Goal: Information Seeking & Learning: Learn about a topic

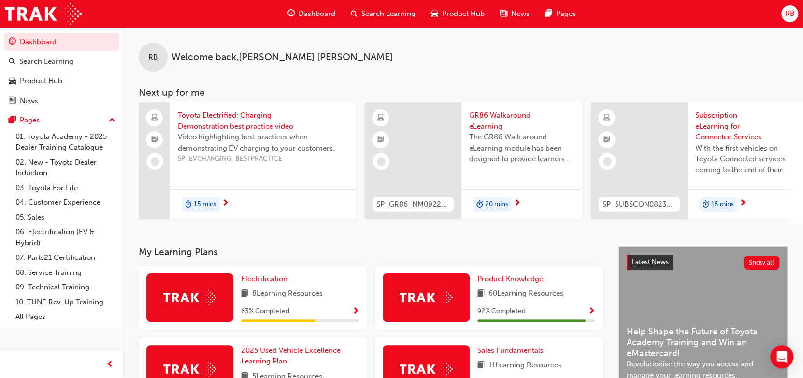
click at [446, 74] on div "RB Welcome back , [PERSON_NAME] Next up for me Toyota Electrified: Charging Dem…" at bounding box center [463, 125] width 680 height 196
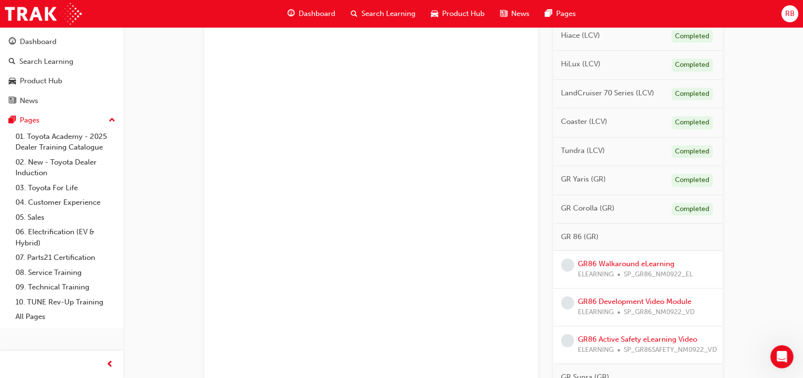
scroll to position [156, 0]
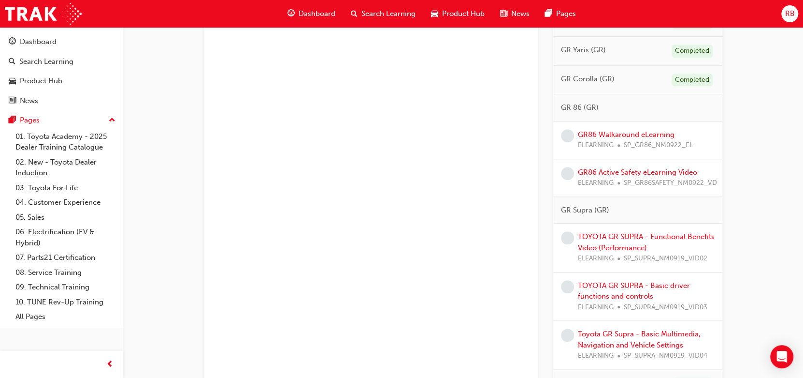
scroll to position [569, 0]
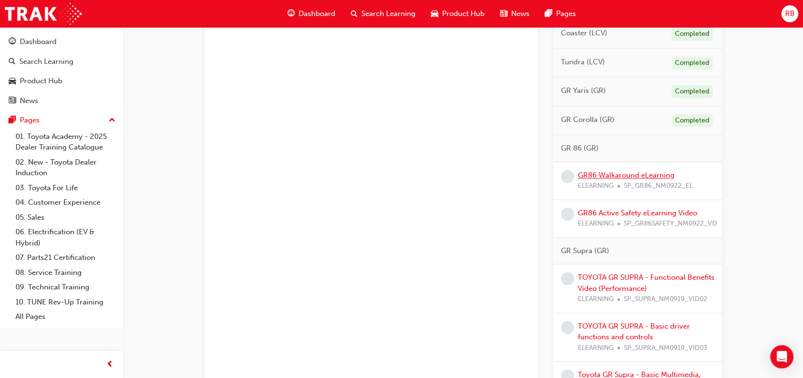
click at [627, 171] on link "GR86 Walkaround eLearning" at bounding box center [626, 175] width 97 height 9
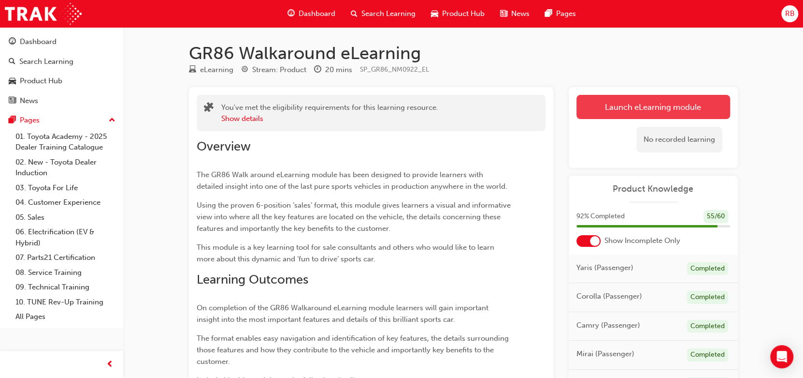
click at [619, 102] on link "Launch eLearning module" at bounding box center [654, 107] width 154 height 24
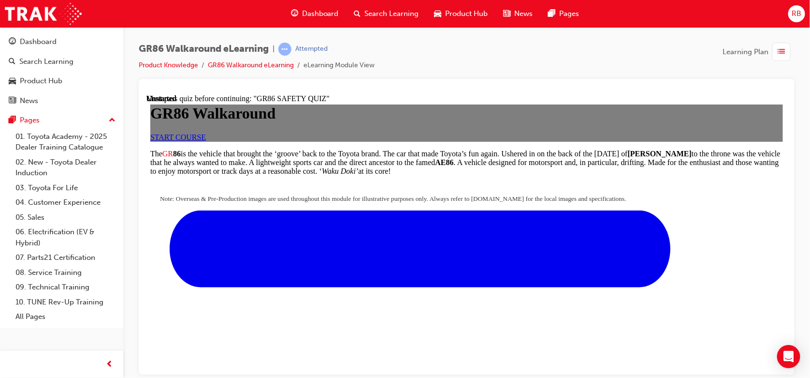
click at [205, 141] on span "START COURSE" at bounding box center [178, 136] width 56 height 8
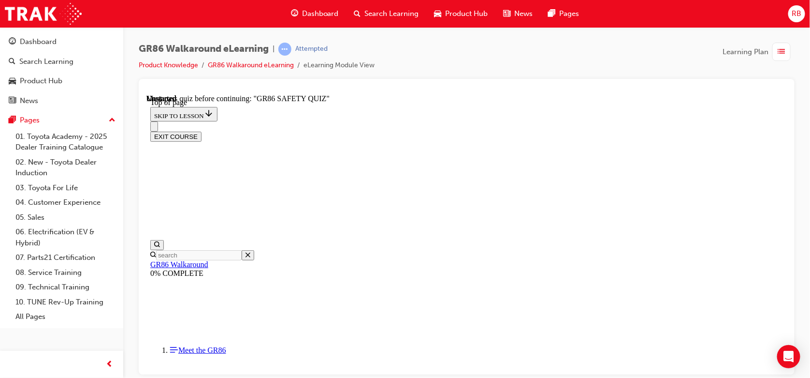
scroll to position [307, 0]
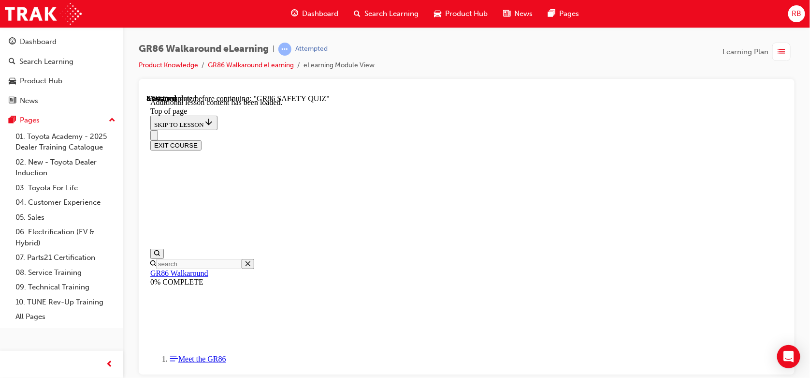
scroll to position [1077, 0]
drag, startPoint x: 583, startPoint y: 192, endPoint x: 576, endPoint y: 187, distance: 8.3
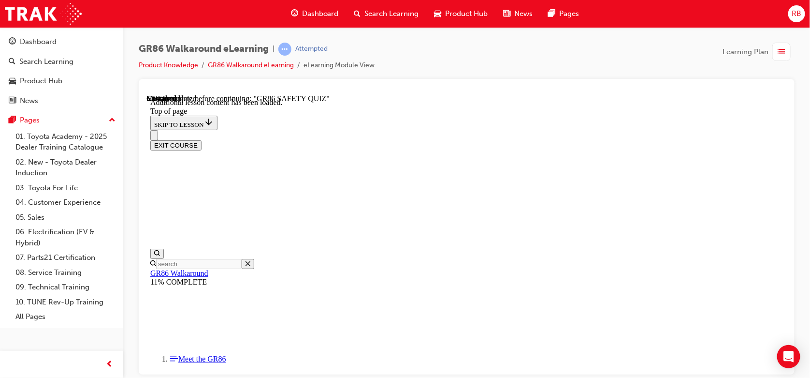
scroll to position [335, 0]
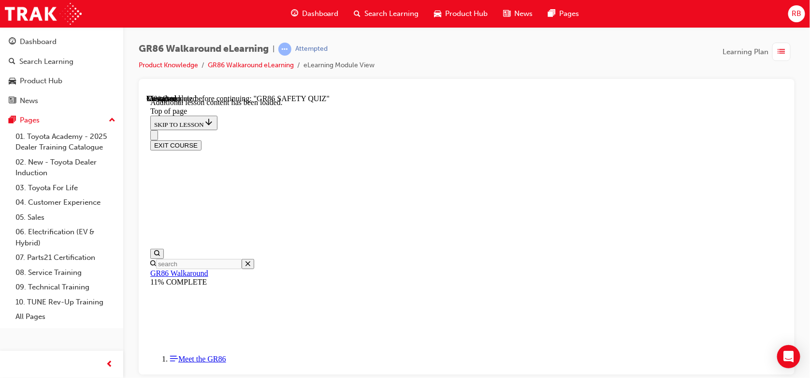
scroll to position [358, 0]
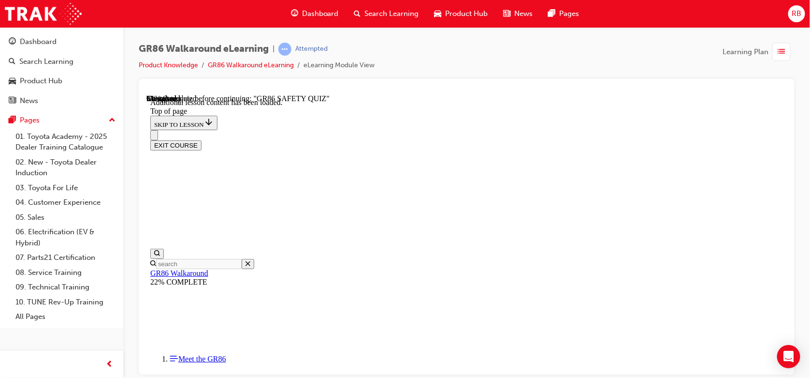
drag, startPoint x: 437, startPoint y: 301, endPoint x: 432, endPoint y: 292, distance: 10.6
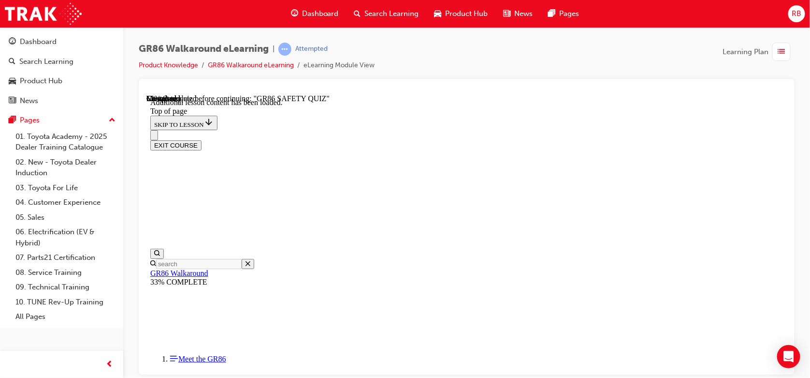
scroll to position [386, 0]
drag, startPoint x: 719, startPoint y: 205, endPoint x: 714, endPoint y: 204, distance: 5.3
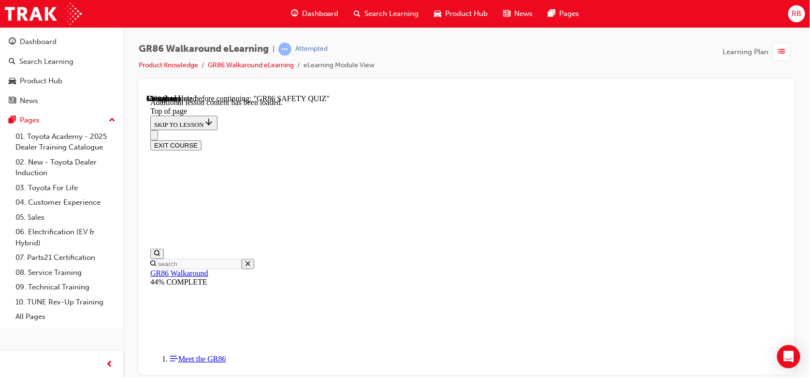
scroll to position [293, 0]
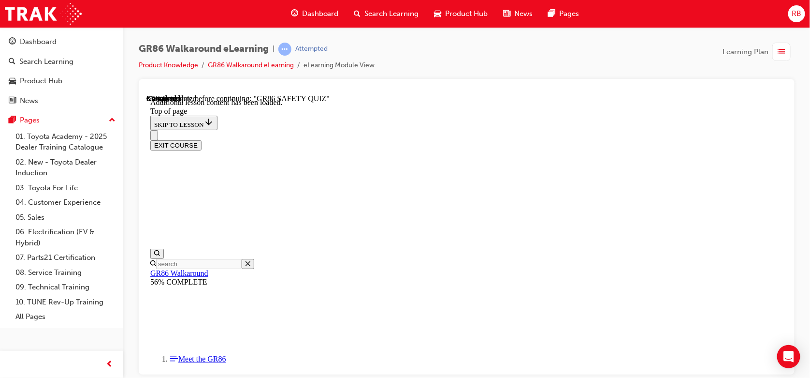
drag, startPoint x: 714, startPoint y: 182, endPoint x: 708, endPoint y: 184, distance: 7.0
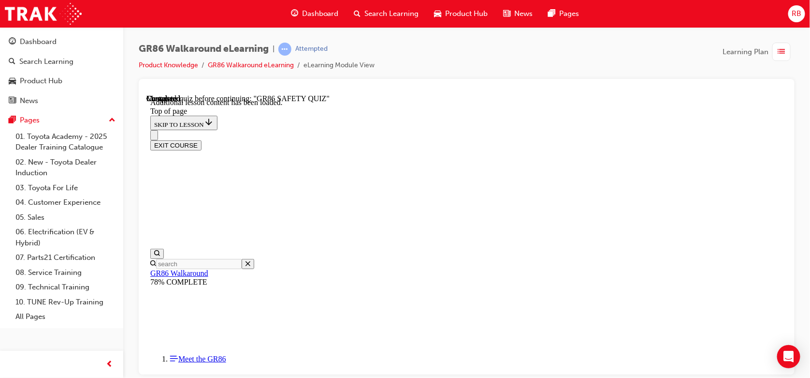
drag, startPoint x: 473, startPoint y: 313, endPoint x: 471, endPoint y: 308, distance: 5.4
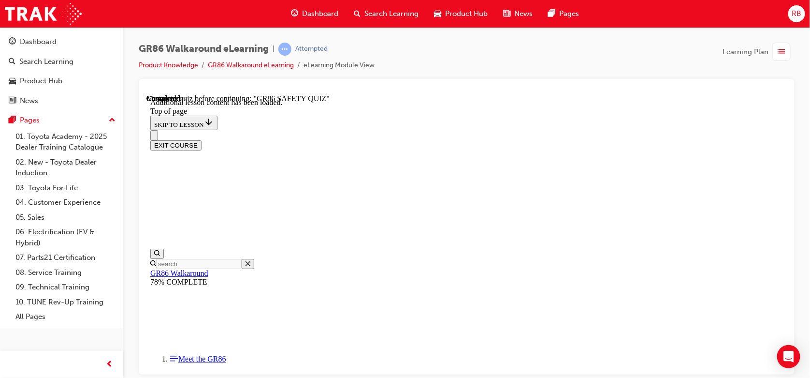
scroll to position [481, 0]
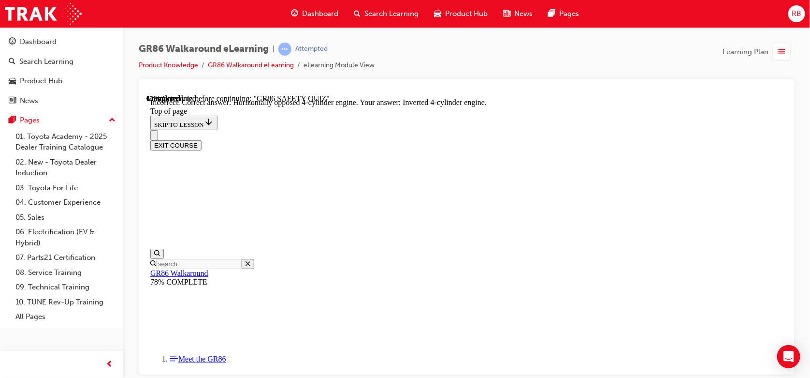
scroll to position [519, 0]
drag, startPoint x: 531, startPoint y: 328, endPoint x: 528, endPoint y: 322, distance: 6.9
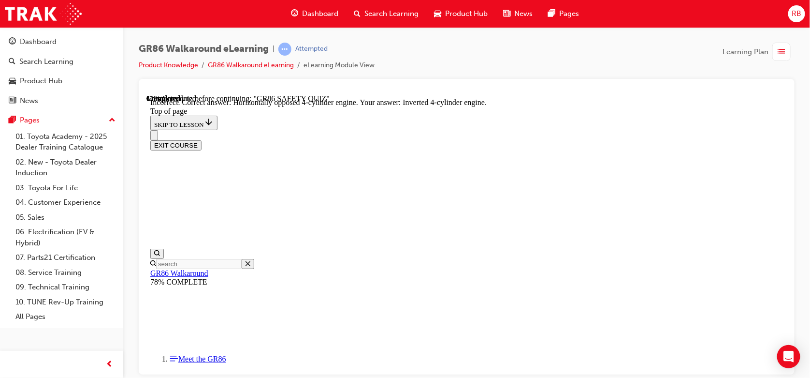
drag, startPoint x: 558, startPoint y: 328, endPoint x: 553, endPoint y: 324, distance: 7.0
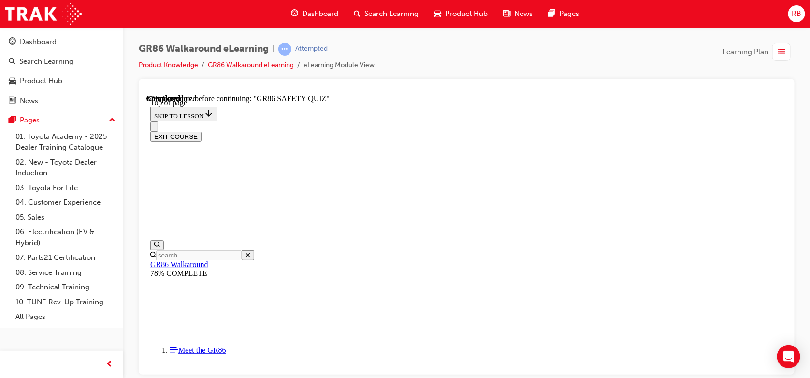
scroll to position [262, 0]
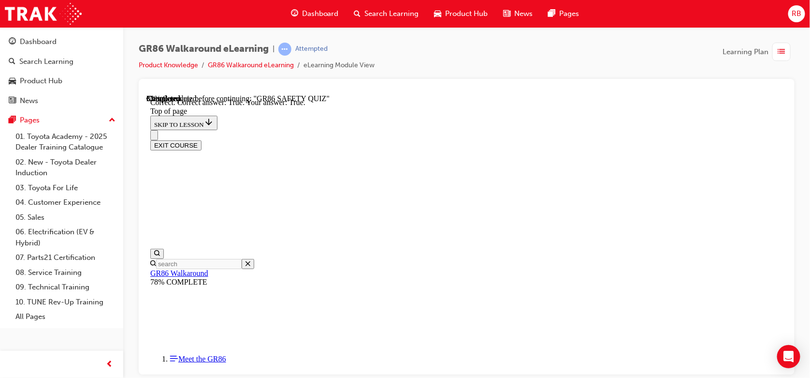
scroll to position [357, 0]
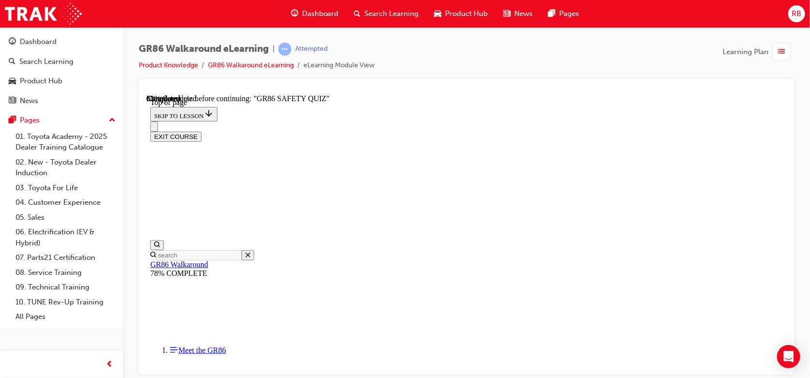
scroll to position [351, 0]
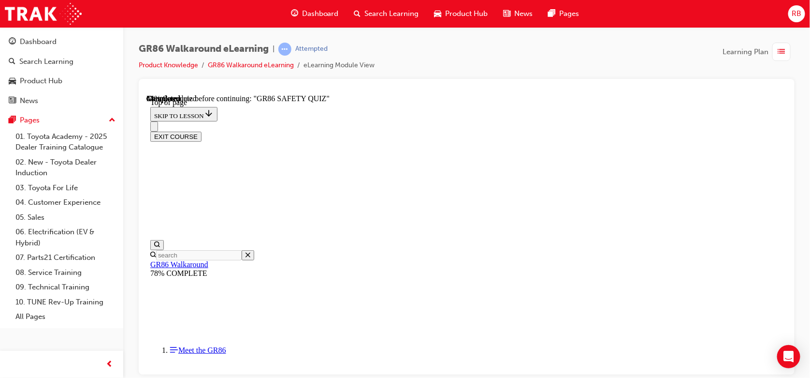
scroll to position [159, 0]
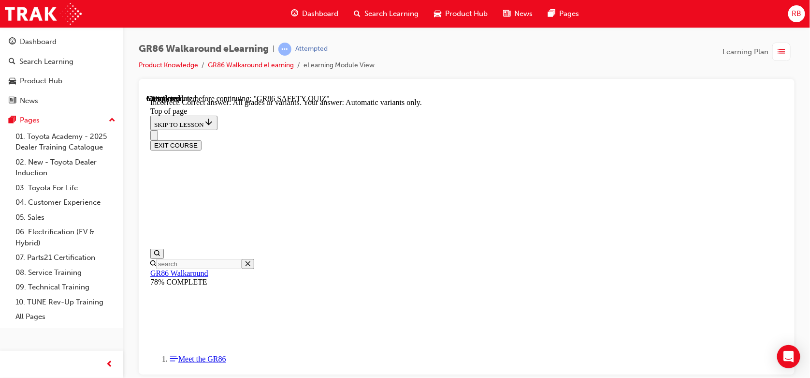
scroll to position [262, 0]
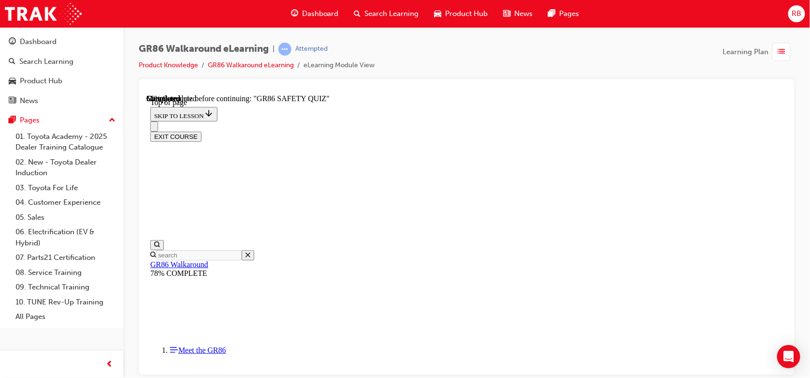
scroll to position [222, 0]
drag, startPoint x: 509, startPoint y: 344, endPoint x: 507, endPoint y: 338, distance: 6.6
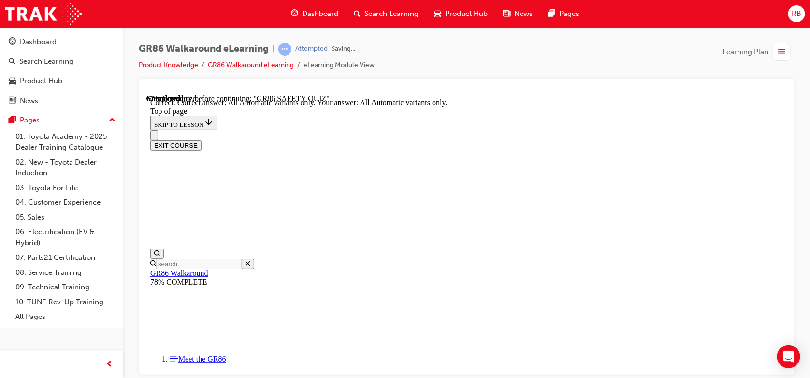
scroll to position [311, 0]
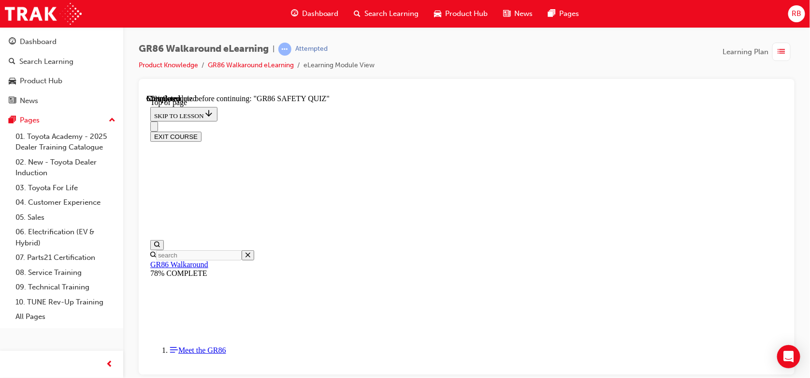
scroll to position [159, 0]
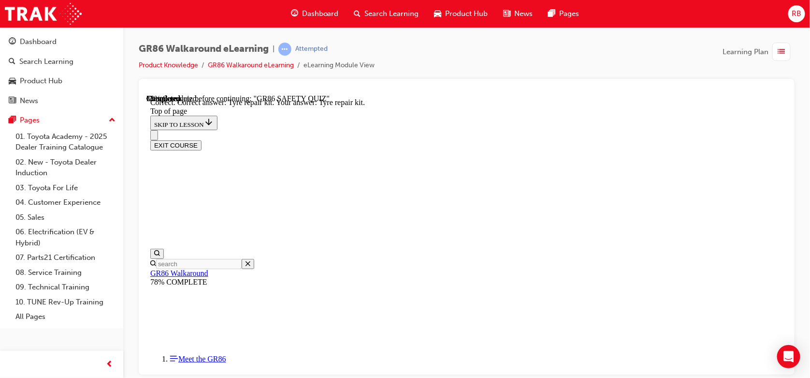
scroll to position [262, 0]
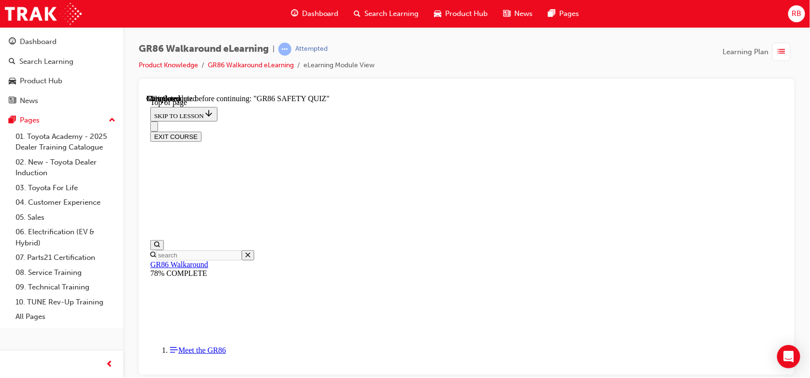
scroll to position [222, 0]
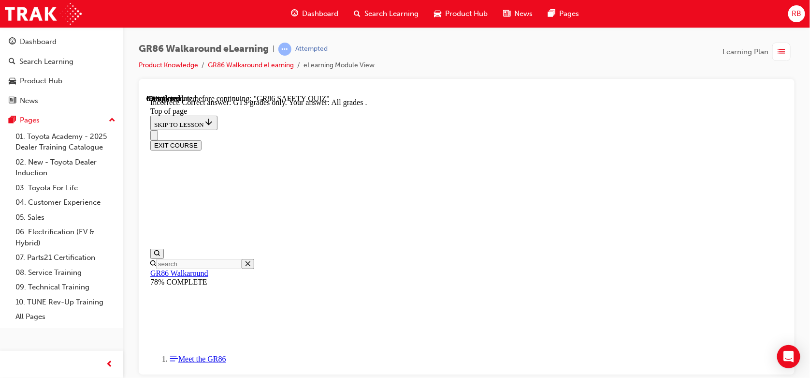
scroll to position [311, 0]
drag, startPoint x: 555, startPoint y: 347, endPoint x: 546, endPoint y: 339, distance: 11.6
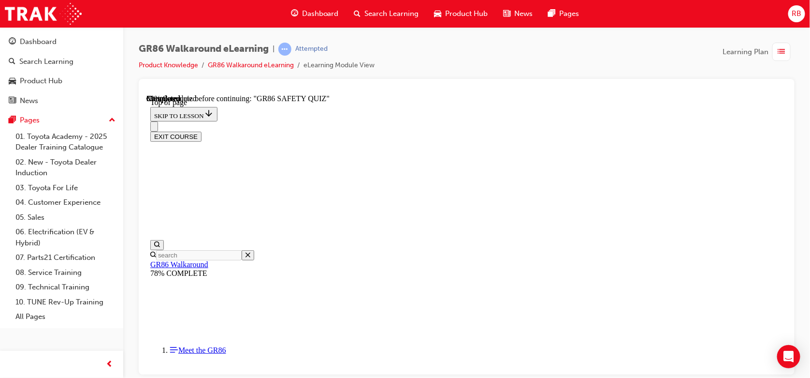
scroll to position [159, 0]
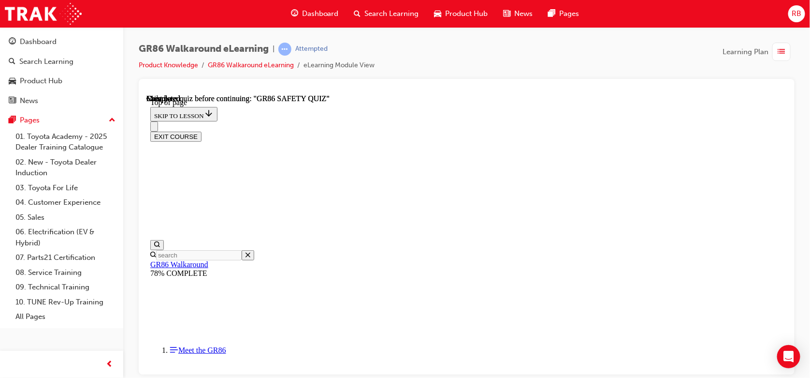
scroll to position [245, 0]
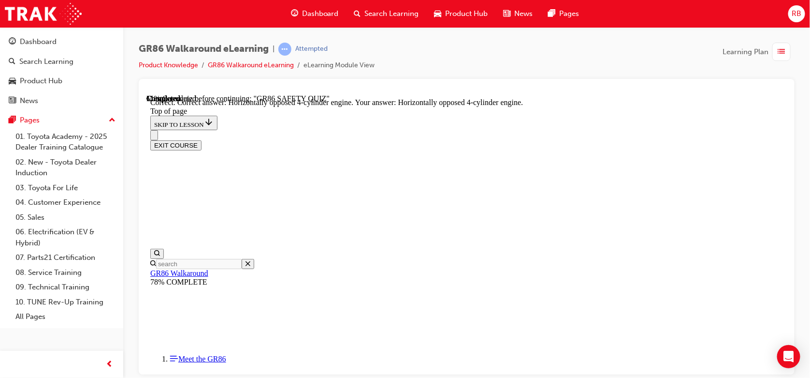
scroll to position [519, 0]
drag, startPoint x: 386, startPoint y: 112, endPoint x: 535, endPoint y: 138, distance: 151.2
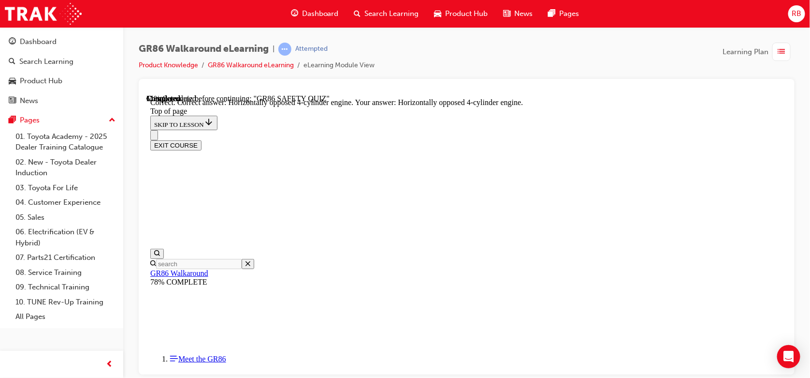
copy p "Which grades or grades in the new GR 86 has this important ‘Active’ technology …"
drag, startPoint x: 473, startPoint y: 257, endPoint x: 474, endPoint y: 269, distance: 11.6
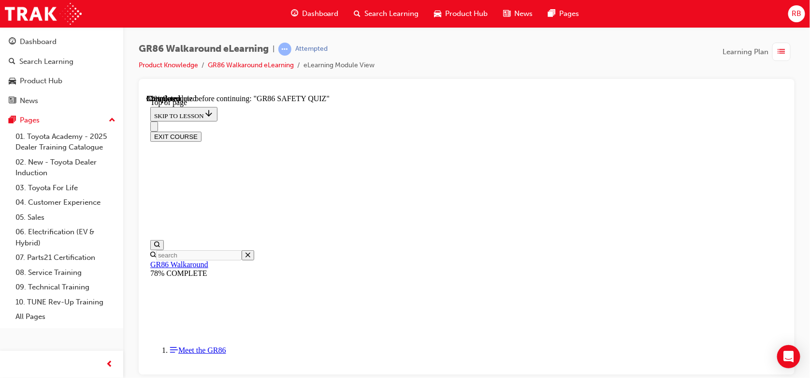
scroll to position [287, 0]
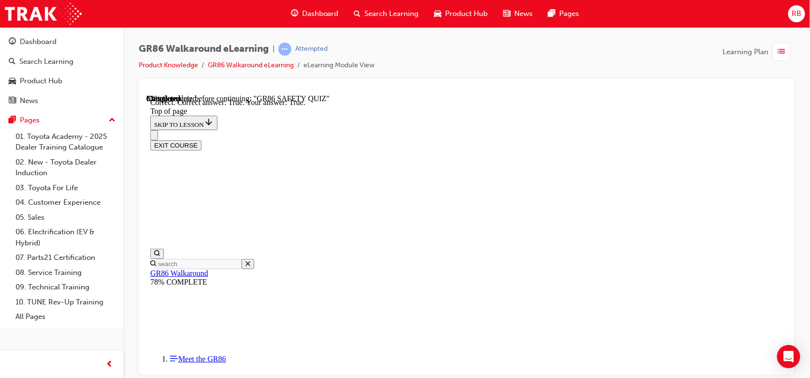
scroll to position [357, 0]
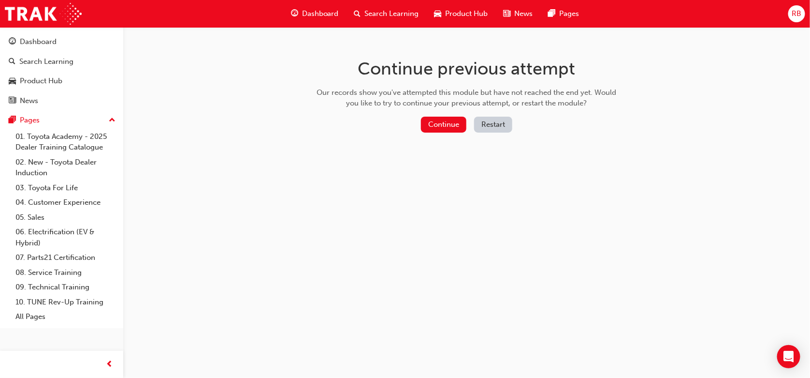
click at [484, 127] on button "Restart" at bounding box center [493, 125] width 38 height 16
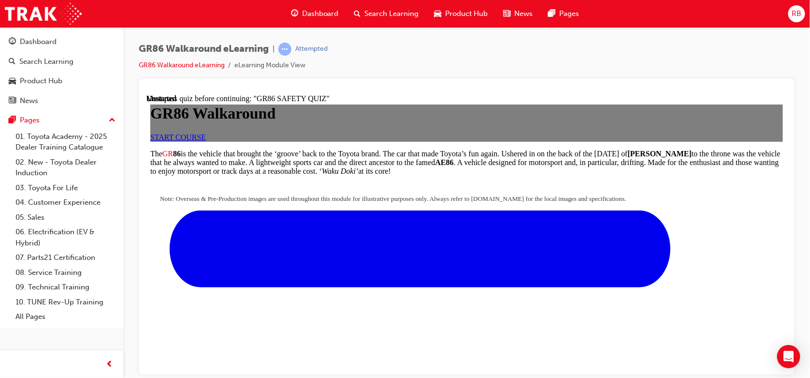
drag, startPoint x: 421, startPoint y: 248, endPoint x: 443, endPoint y: 249, distance: 22.3
click at [427, 141] on div "GR86 Walkaround START COURSE" at bounding box center [466, 122] width 633 height 37
click at [205, 141] on span "START COURSE" at bounding box center [178, 136] width 56 height 8
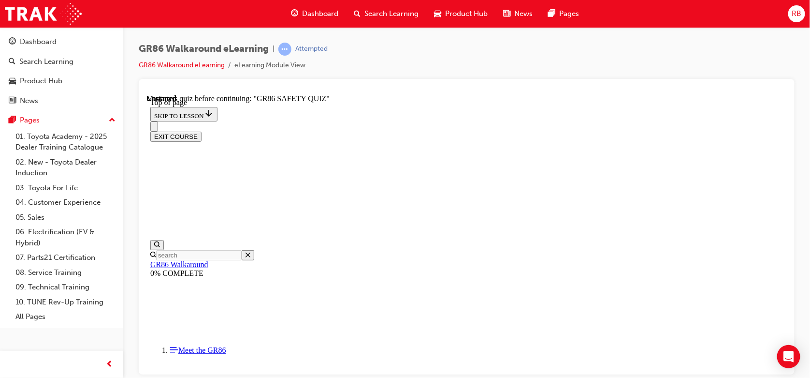
scroll to position [90, 0]
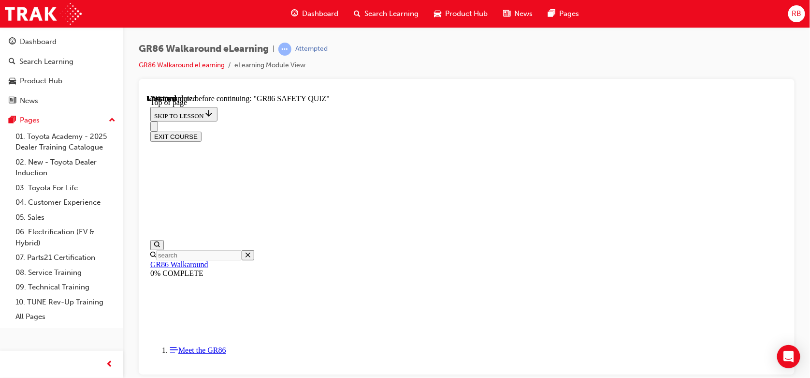
drag, startPoint x: 473, startPoint y: 243, endPoint x: 472, endPoint y: 210, distance: 32.4
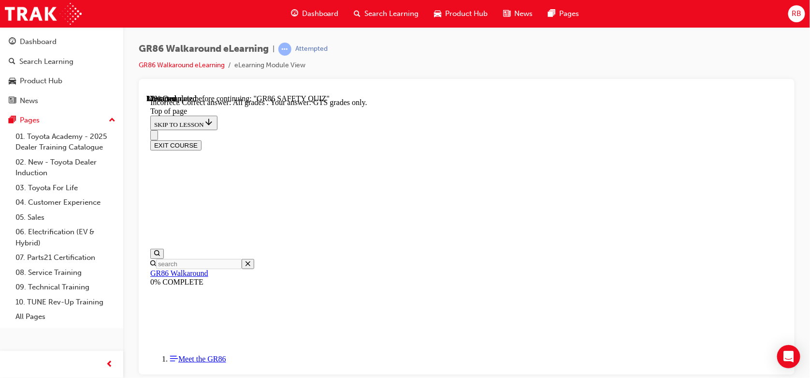
scroll to position [311, 0]
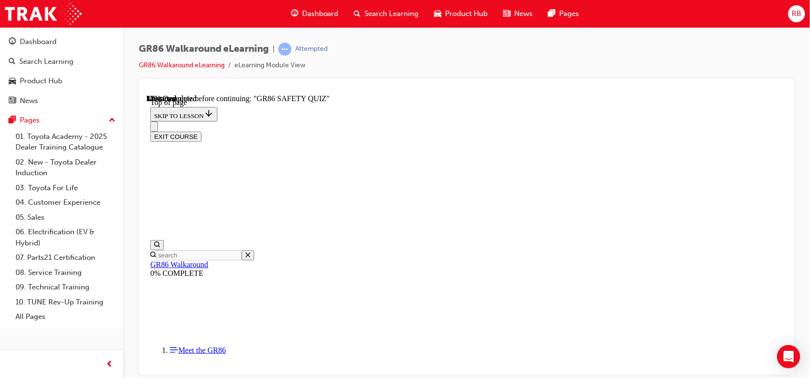
scroll to position [159, 0]
drag, startPoint x: 500, startPoint y: 344, endPoint x: 505, endPoint y: 354, distance: 11.0
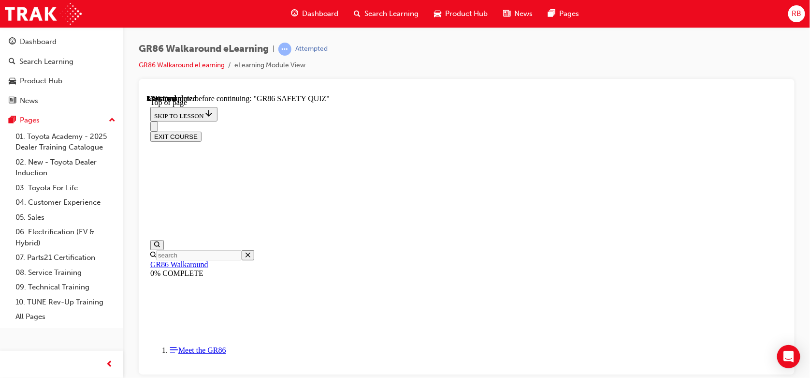
scroll to position [417, 0]
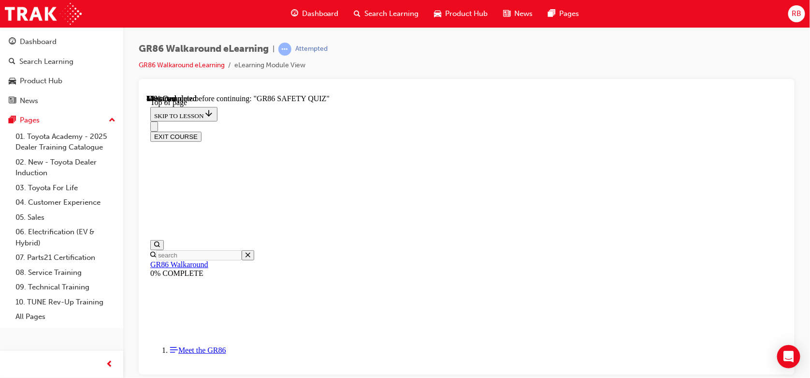
scroll to position [387, 0]
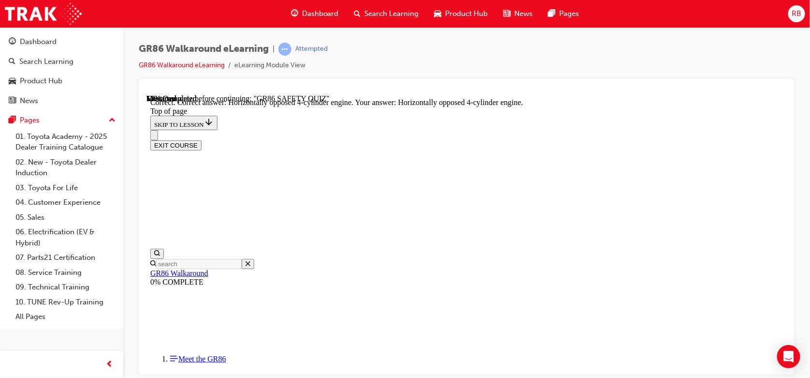
scroll to position [519, 0]
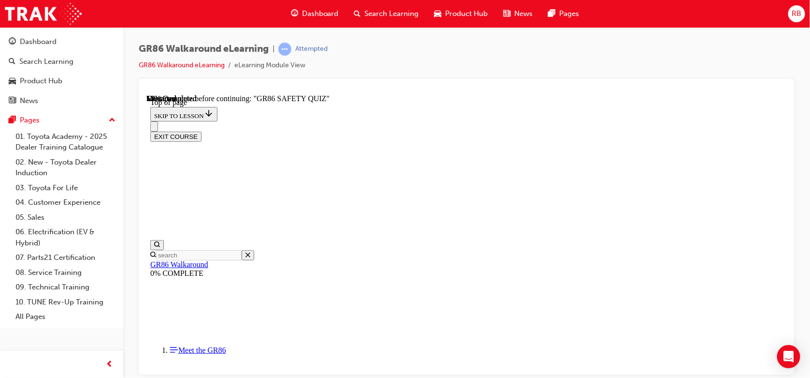
scroll to position [159, 0]
drag, startPoint x: 487, startPoint y: 253, endPoint x: 484, endPoint y: 243, distance: 10.6
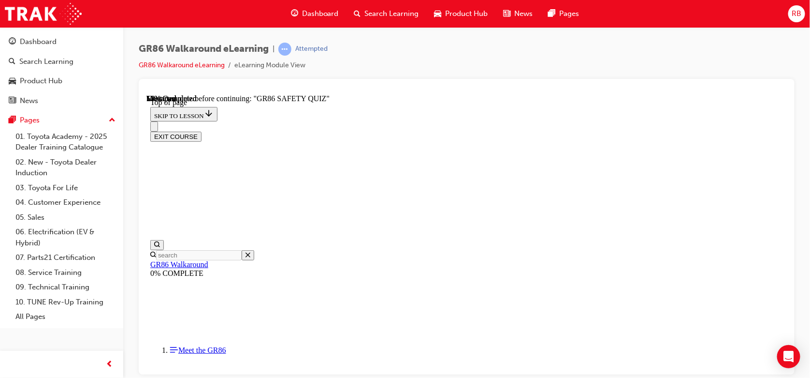
drag, startPoint x: 518, startPoint y: 283, endPoint x: 589, endPoint y: 171, distance: 133.2
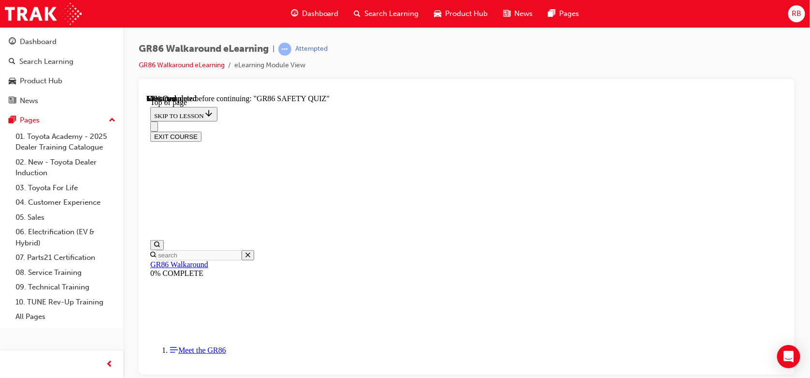
scroll to position [417, 0]
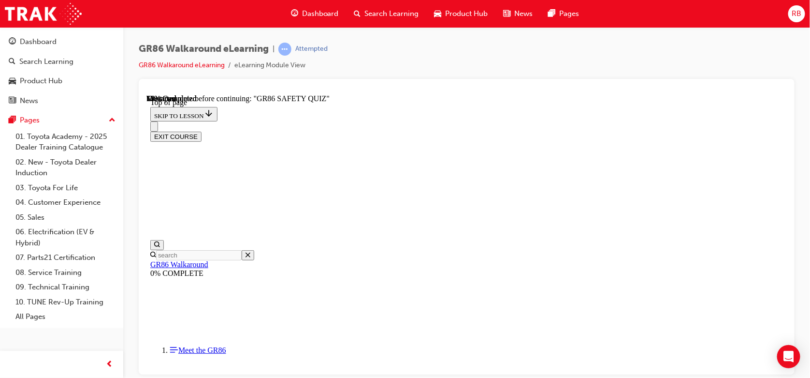
scroll to position [222, 0]
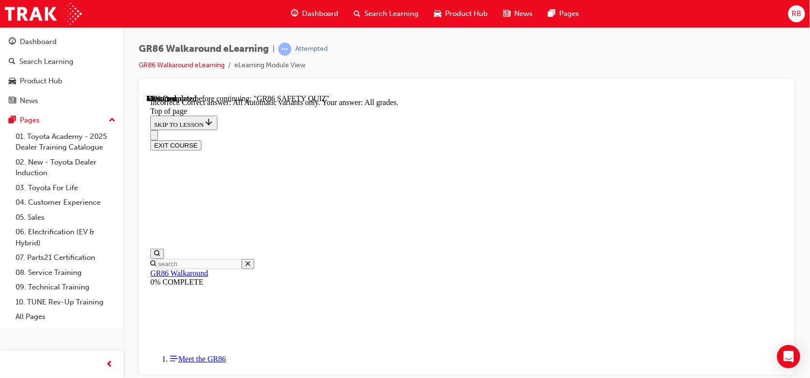
scroll to position [247, 0]
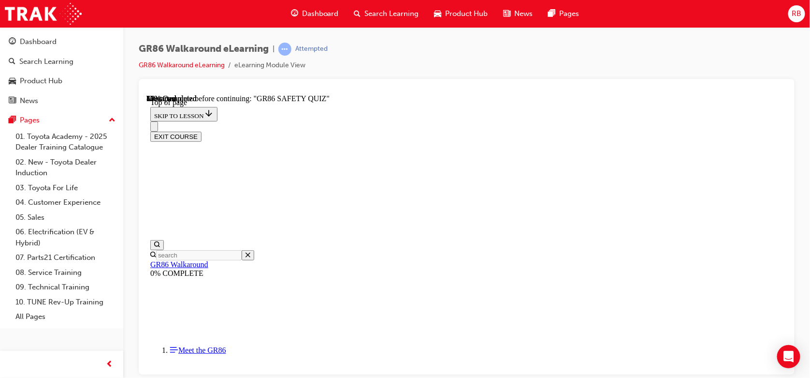
scroll to position [320, 0]
drag, startPoint x: 509, startPoint y: 209, endPoint x: 508, endPoint y: 219, distance: 9.8
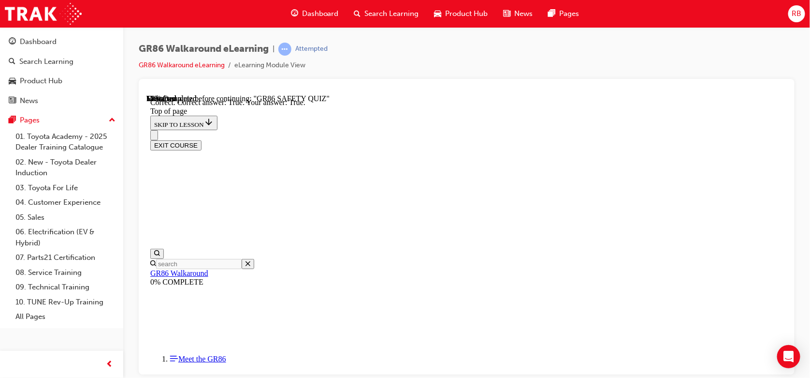
scroll to position [357, 0]
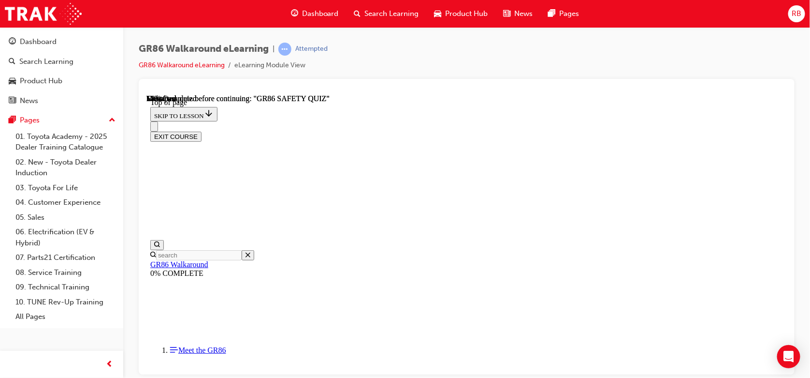
scroll to position [245, 0]
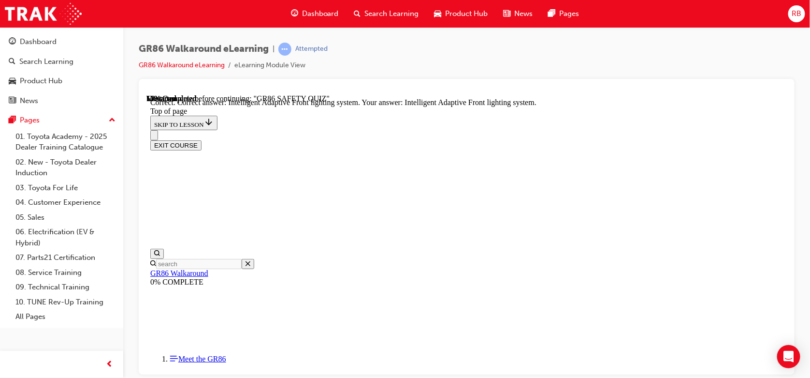
scroll to position [453, 0]
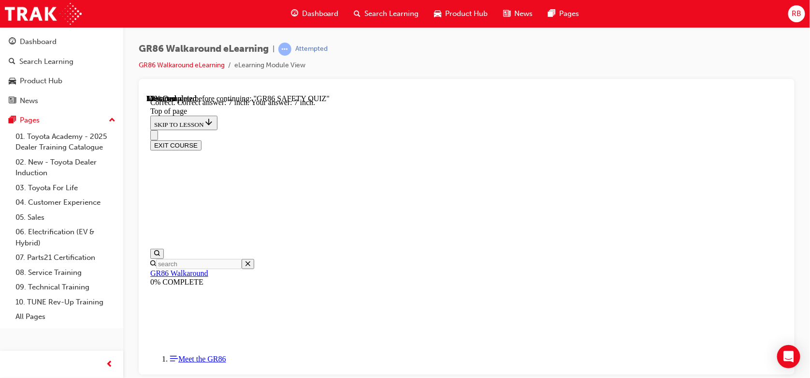
scroll to position [466, 0]
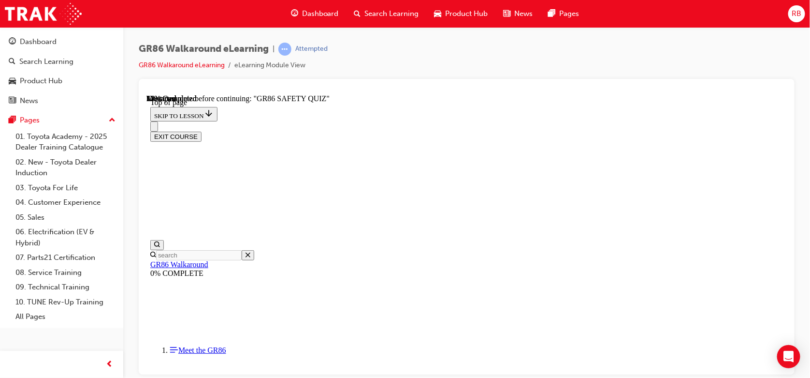
scroll to position [222, 0]
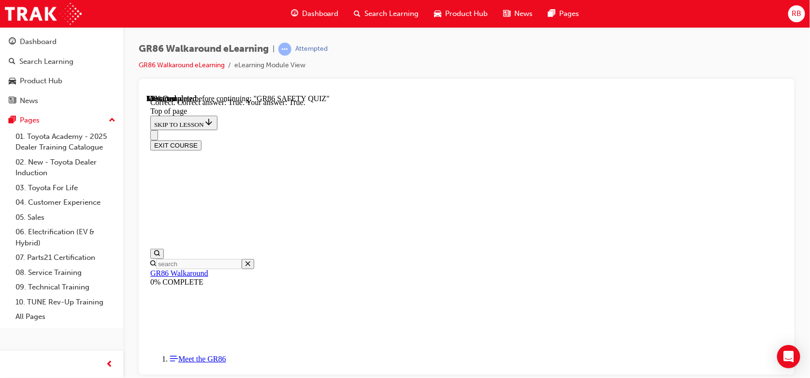
scroll to position [357, 0]
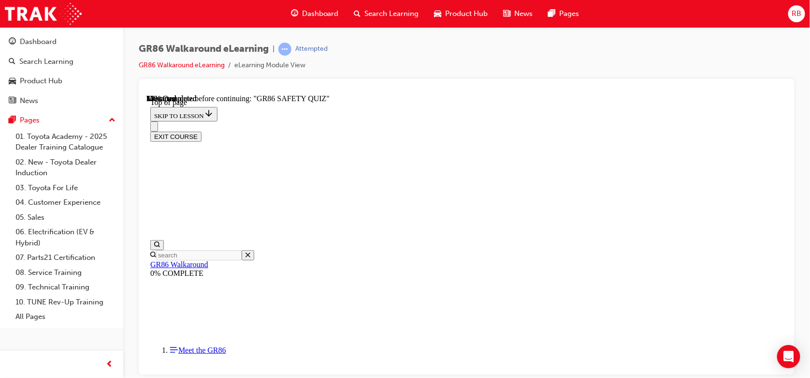
scroll to position [159, 0]
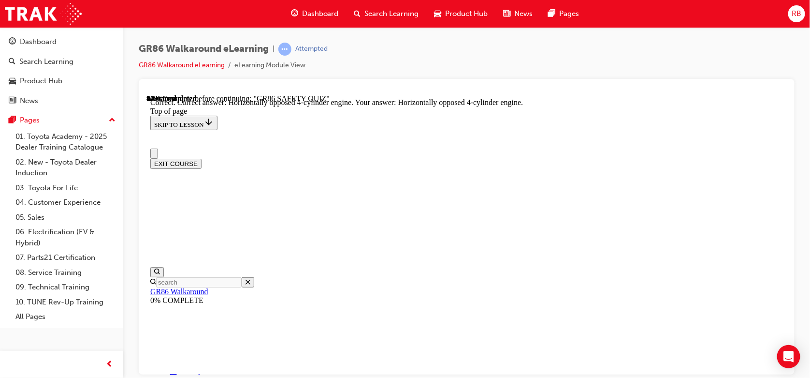
scroll to position [0, 0]
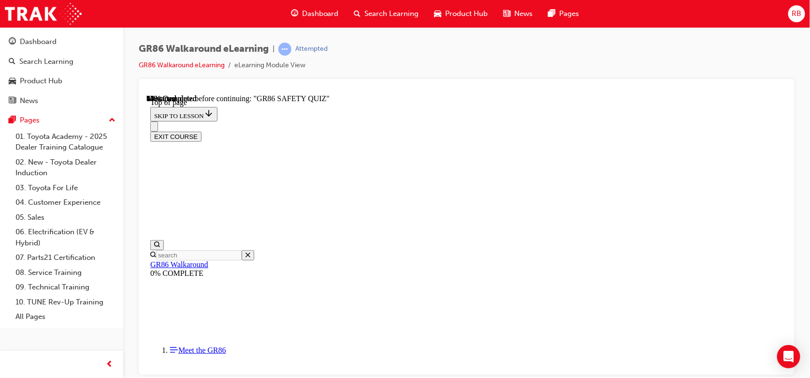
scroll to position [152, 0]
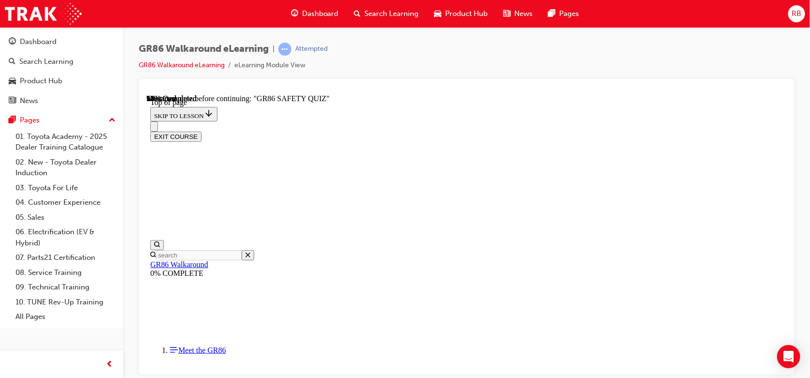
scroll to position [216, 0]
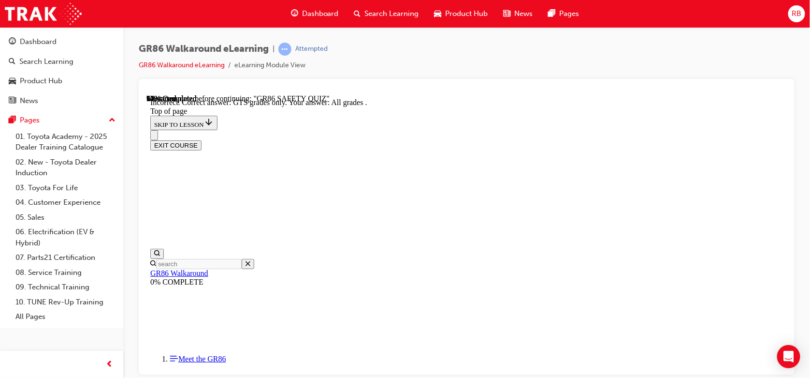
drag, startPoint x: 539, startPoint y: 341, endPoint x: 536, endPoint y: 337, distance: 5.1
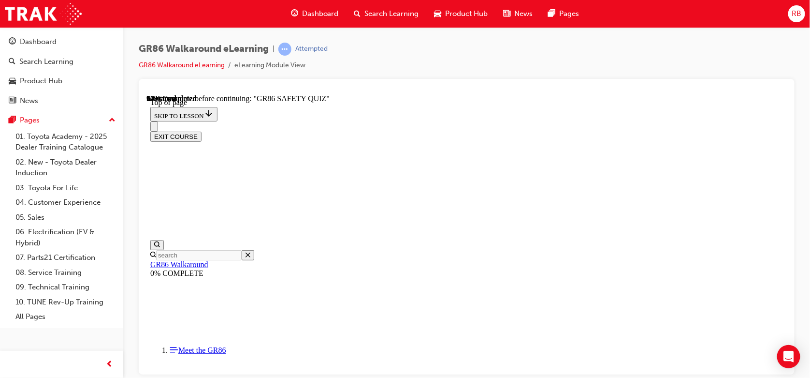
scroll to position [232, 0]
drag, startPoint x: 501, startPoint y: 215, endPoint x: 495, endPoint y: 221, distance: 8.6
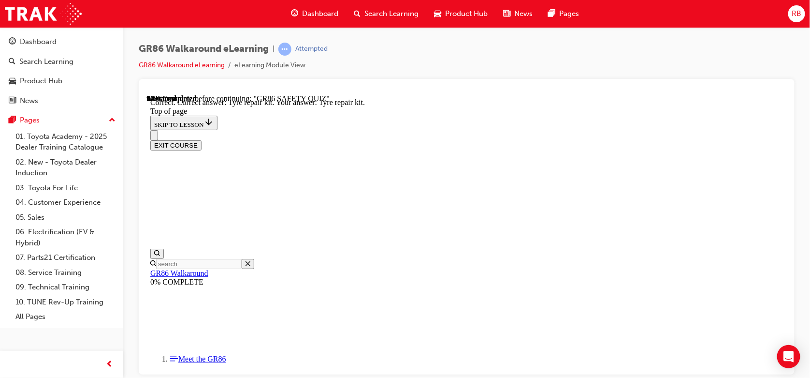
drag, startPoint x: 527, startPoint y: 336, endPoint x: 525, endPoint y: 331, distance: 6.1
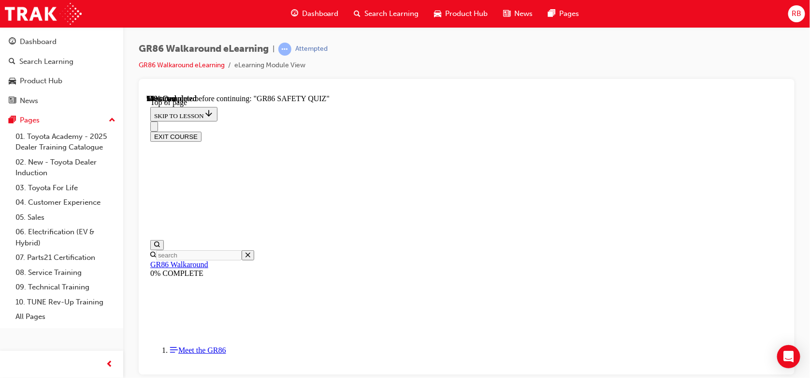
scroll to position [182, 0]
drag, startPoint x: 544, startPoint y: 291, endPoint x: 543, endPoint y: 283, distance: 7.9
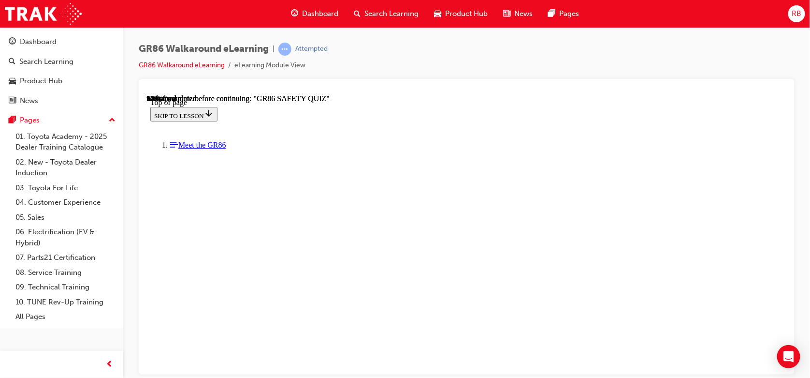
scroll to position [245, 0]
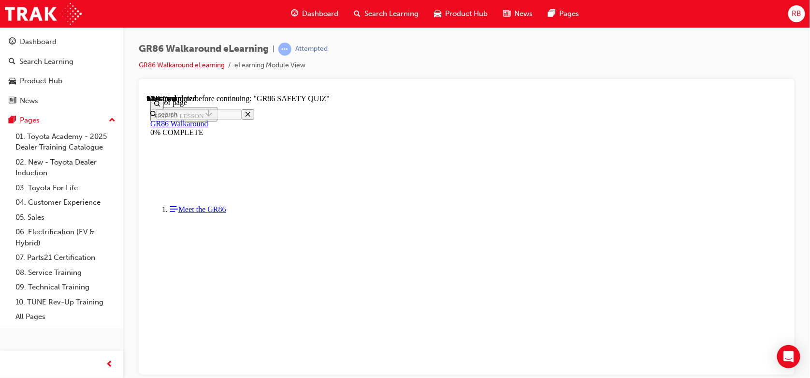
scroll to position [222, 0]
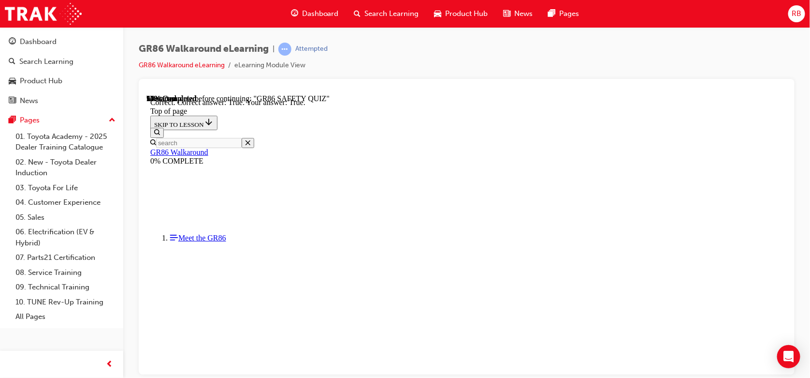
scroll to position [152, 0]
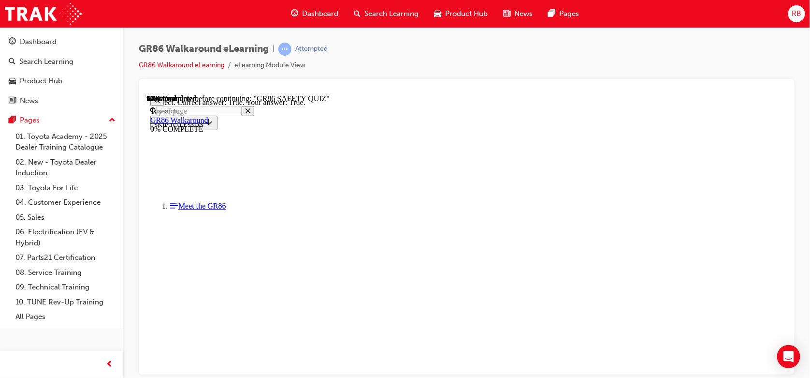
scroll to position [281, 0]
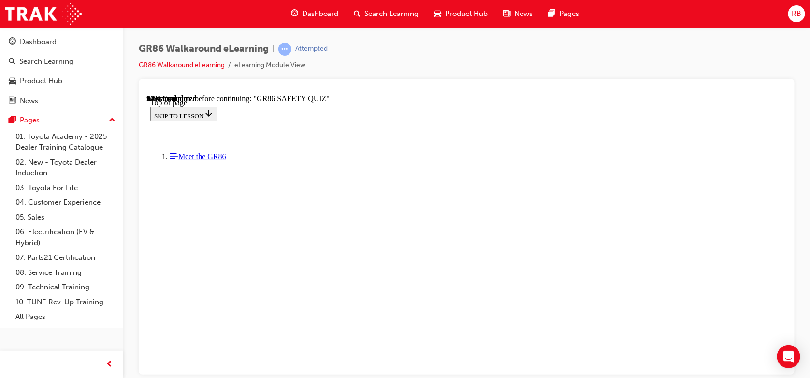
scroll to position [222, 0]
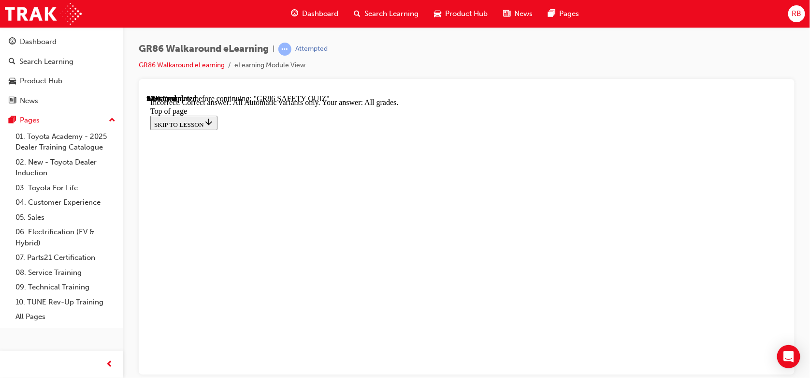
scroll to position [311, 0]
